Goal: Transaction & Acquisition: Purchase product/service

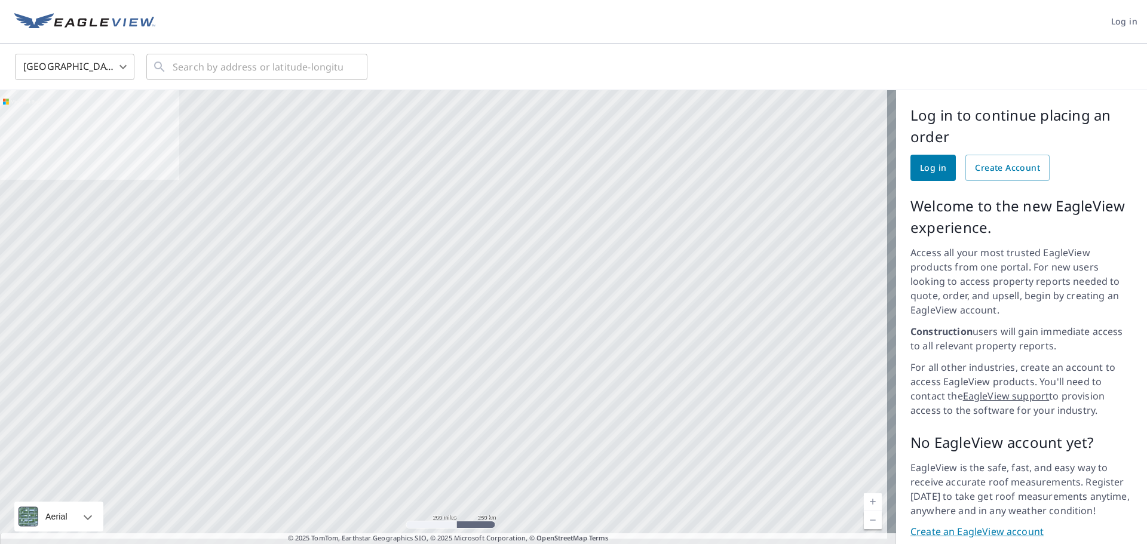
click at [921, 173] on span "Log in" at bounding box center [933, 168] width 26 height 15
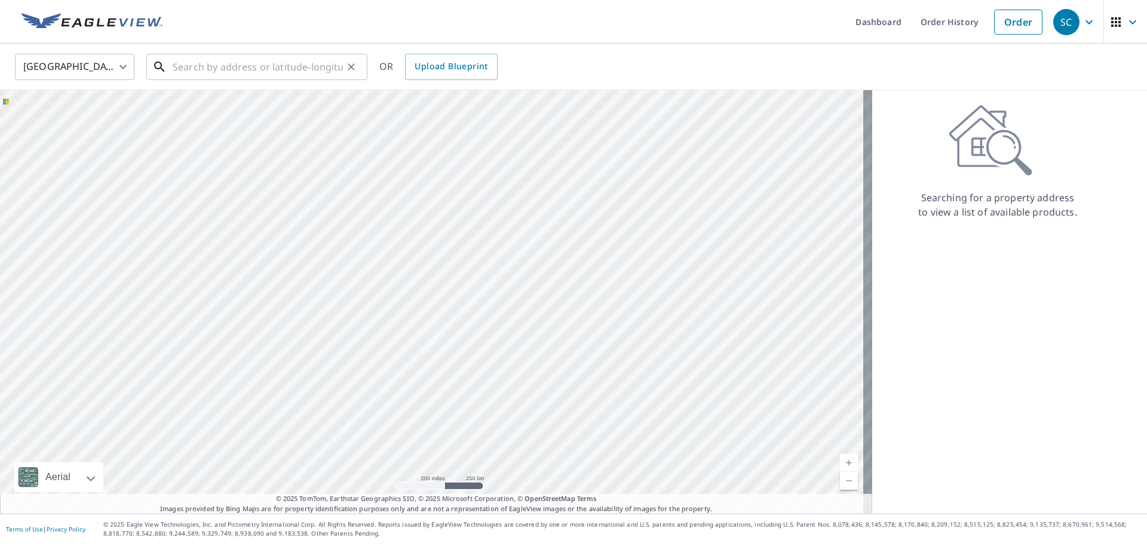
click at [273, 70] on input "text" at bounding box center [258, 66] width 170 height 33
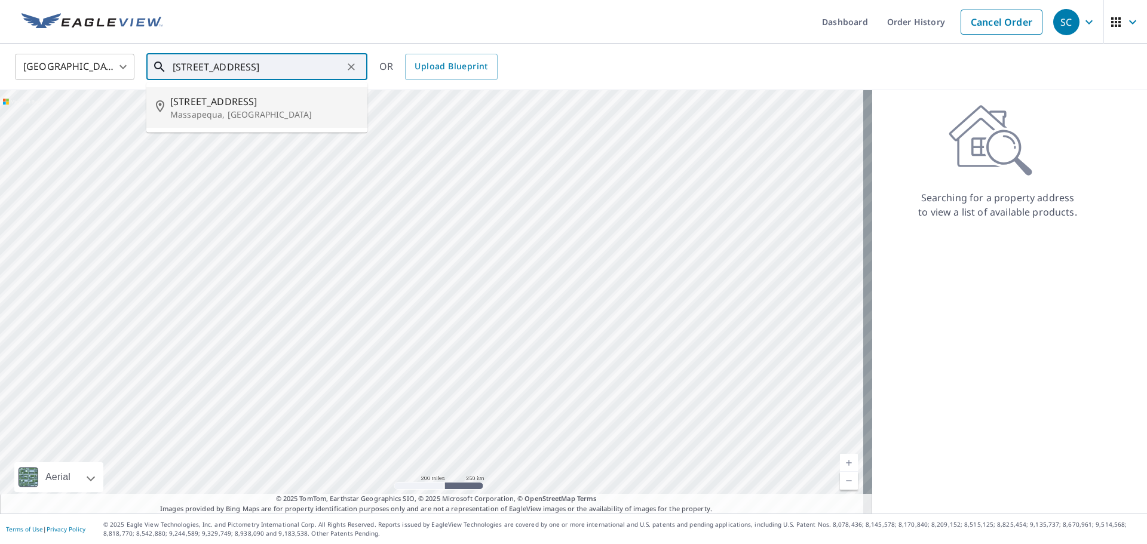
click at [207, 118] on p "Massapequa, NY 11758" at bounding box center [264, 115] width 188 height 12
type input "70 Lakeshore Blvd Massapequa, NY 11758"
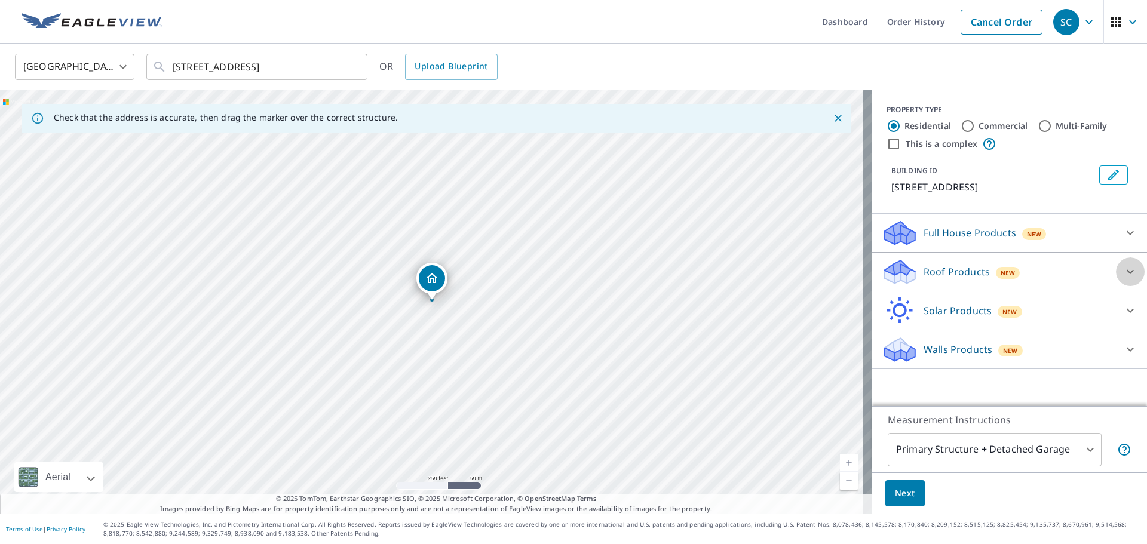
click at [1123, 271] on icon at bounding box center [1130, 272] width 14 height 14
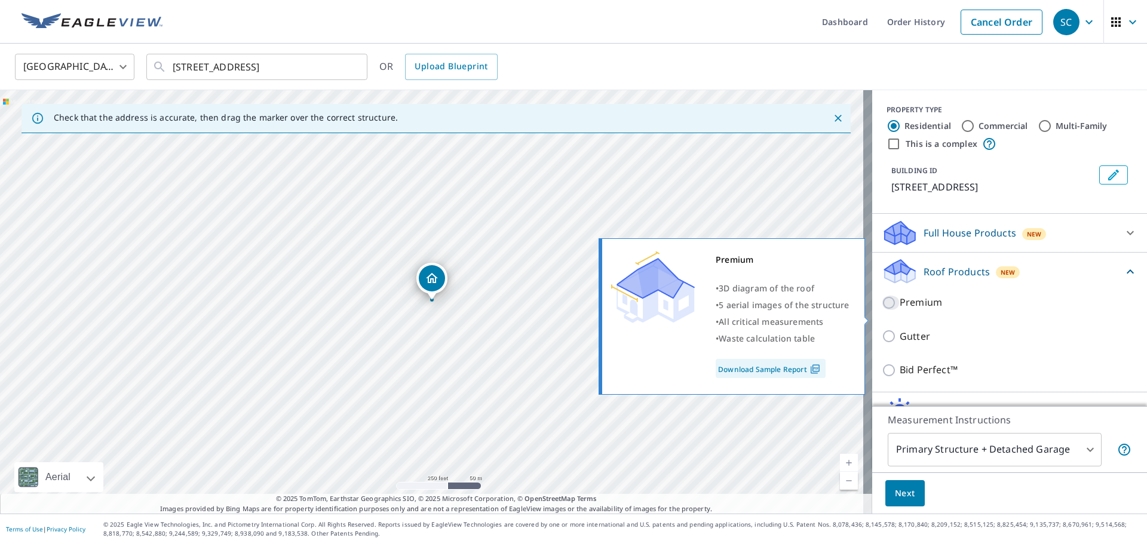
click at [883, 310] on input "Premium" at bounding box center [891, 303] width 18 height 14
checkbox input "true"
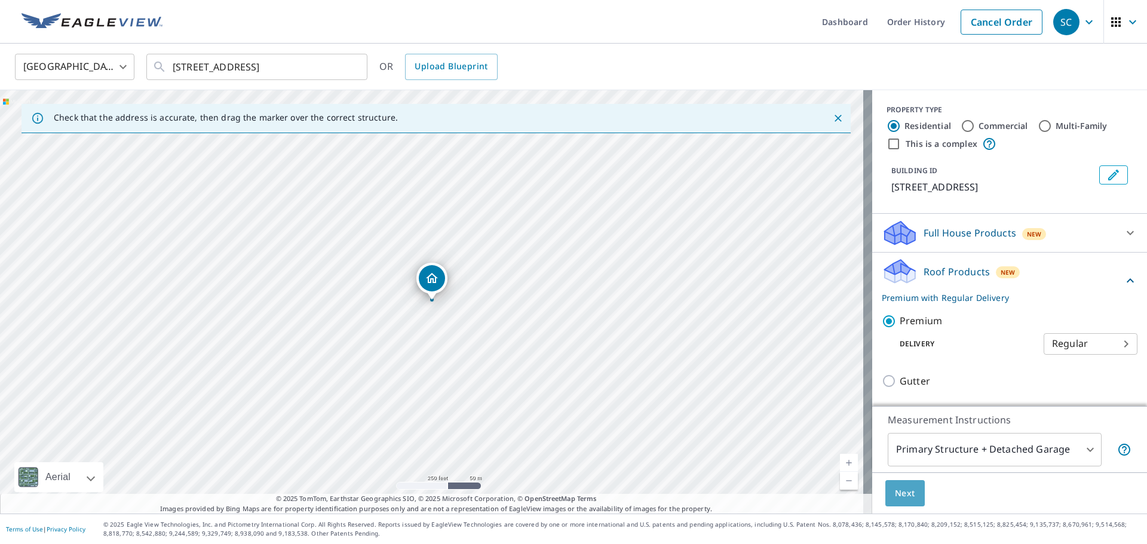
click at [895, 498] on span "Next" at bounding box center [905, 493] width 20 height 15
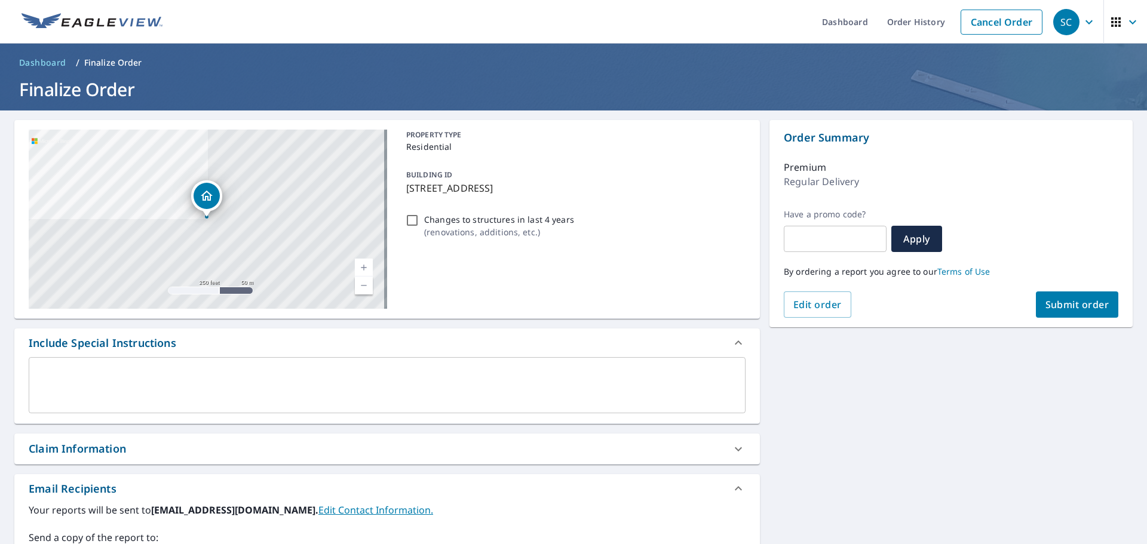
click at [1085, 306] on span "Submit order" at bounding box center [1077, 304] width 64 height 13
